Goal: Register for event/course

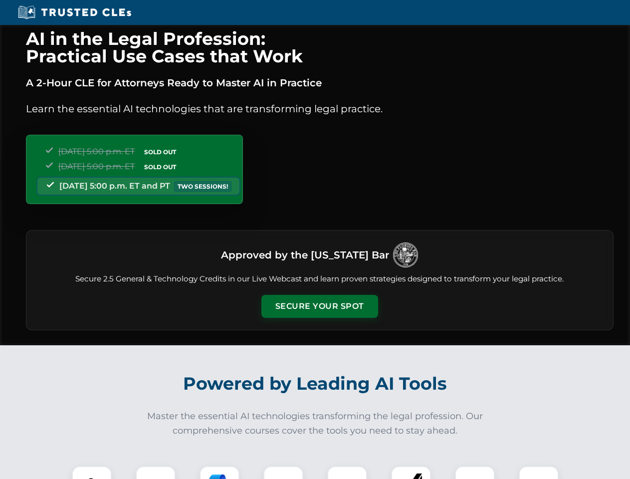
click at [319, 306] on button "Secure Your Spot" at bounding box center [319, 306] width 117 height 23
click at [92, 473] on img at bounding box center [91, 486] width 29 height 29
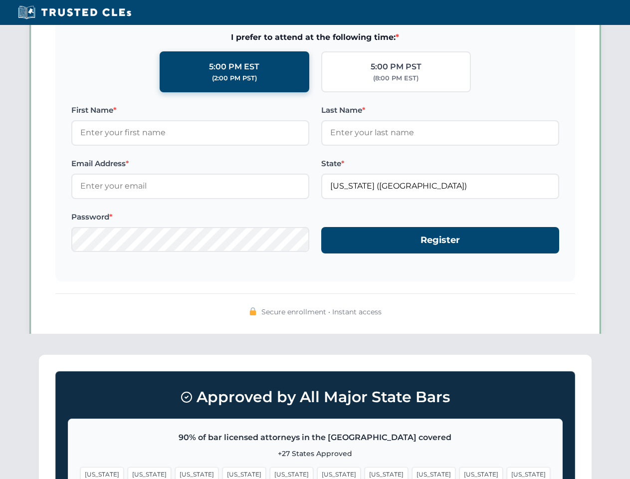
click at [365, 473] on span "[US_STATE]" at bounding box center [386, 474] width 43 height 14
click at [460, 473] on span "[US_STATE]" at bounding box center [481, 474] width 43 height 14
